Goal: Navigation & Orientation: Find specific page/section

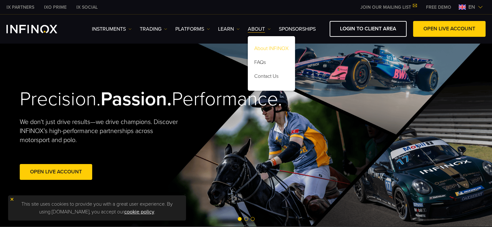
click at [274, 47] on link "About INFINOX" at bounding box center [271, 50] width 47 height 14
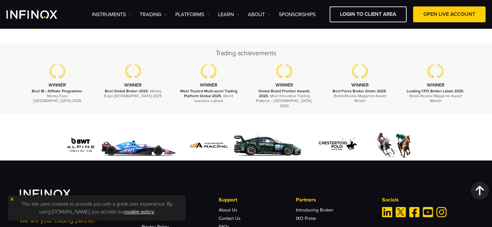
scroll to position [2422, 0]
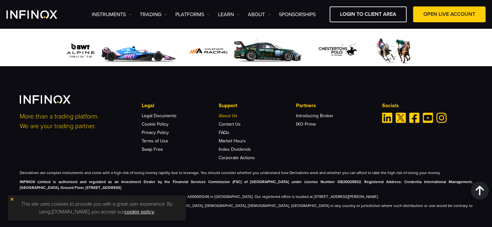
click at [229, 113] on link "About Us" at bounding box center [228, 115] width 19 height 5
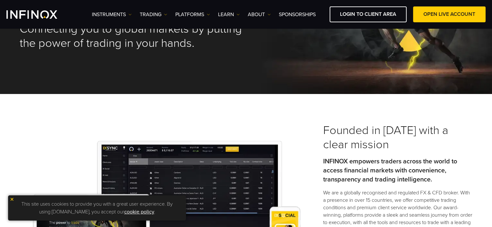
scroll to position [0, 0]
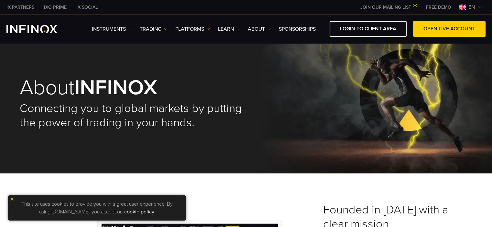
click at [27, 26] on img "INFINOX Logo" at bounding box center [31, 29] width 51 height 8
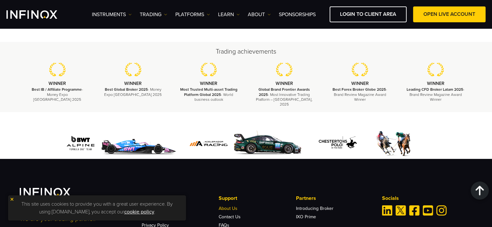
scroll to position [2259, 0]
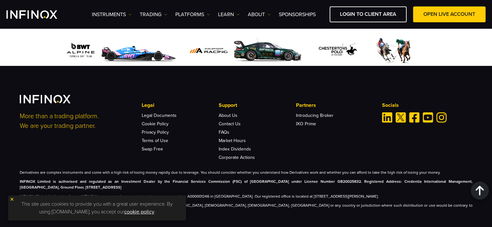
click at [388, 113] on img "Linkedin" at bounding box center [387, 117] width 10 height 10
